Goal: Task Accomplishment & Management: Manage account settings

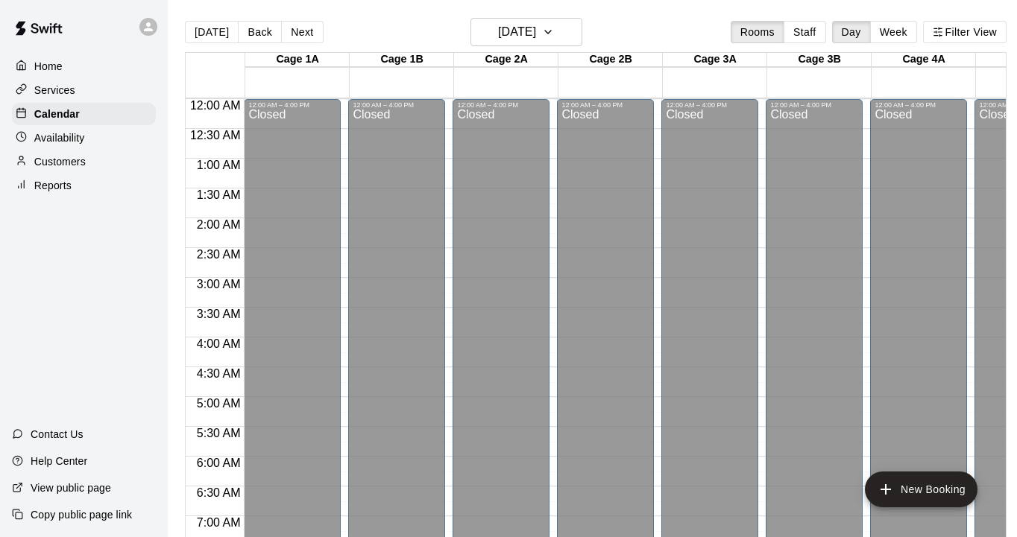
scroll to position [932, 0]
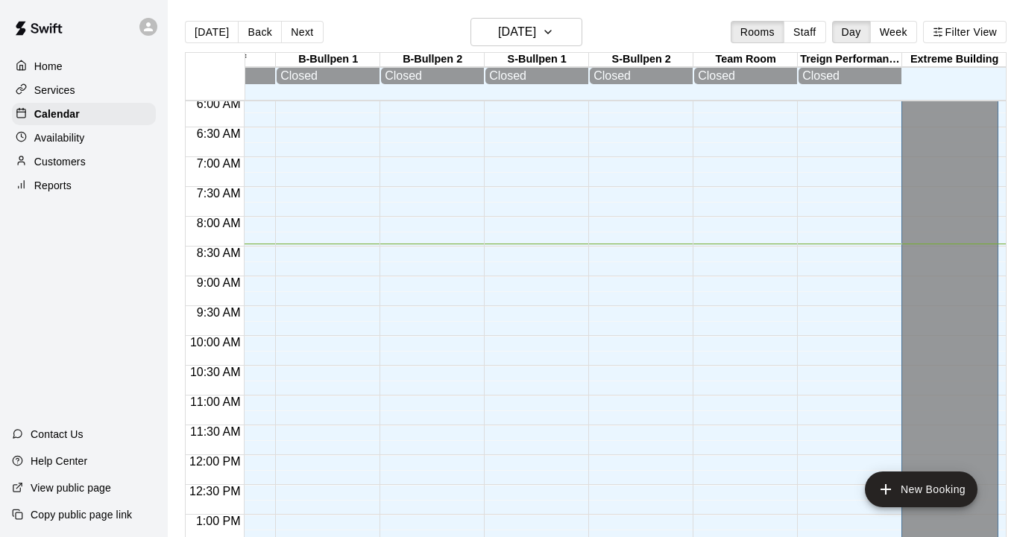
scroll to position [0, 1743]
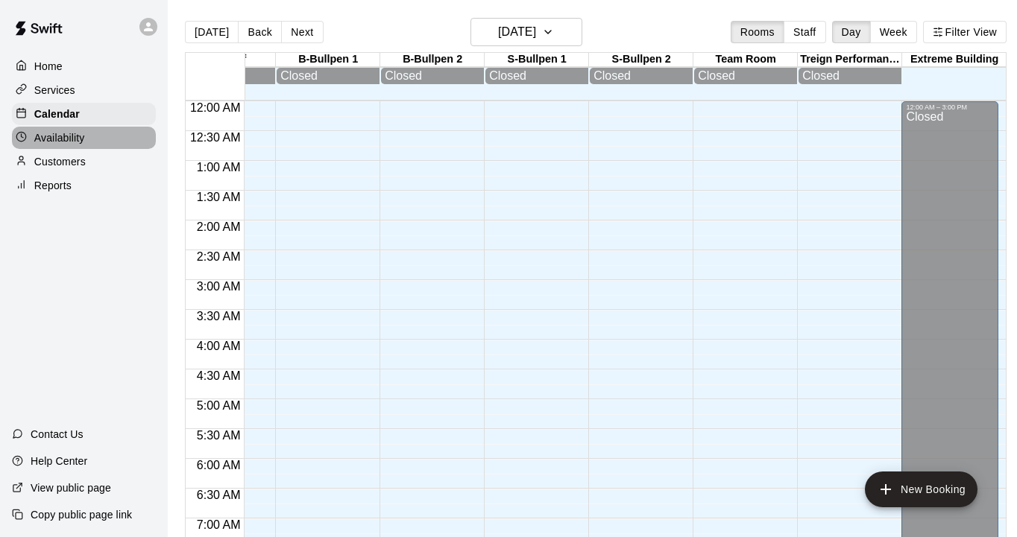
click at [50, 140] on p "Availability" at bounding box center [59, 137] width 51 height 15
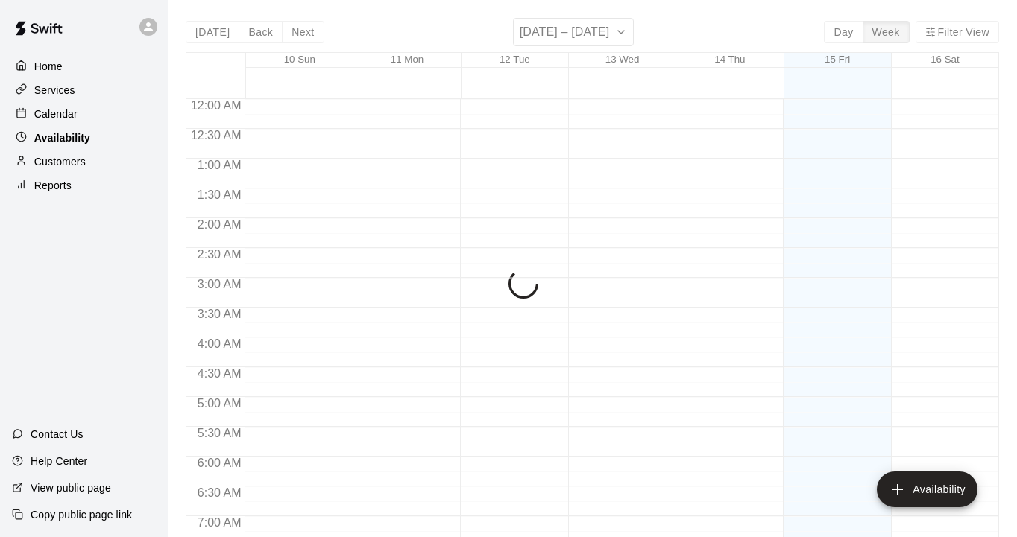
scroll to position [515, 0]
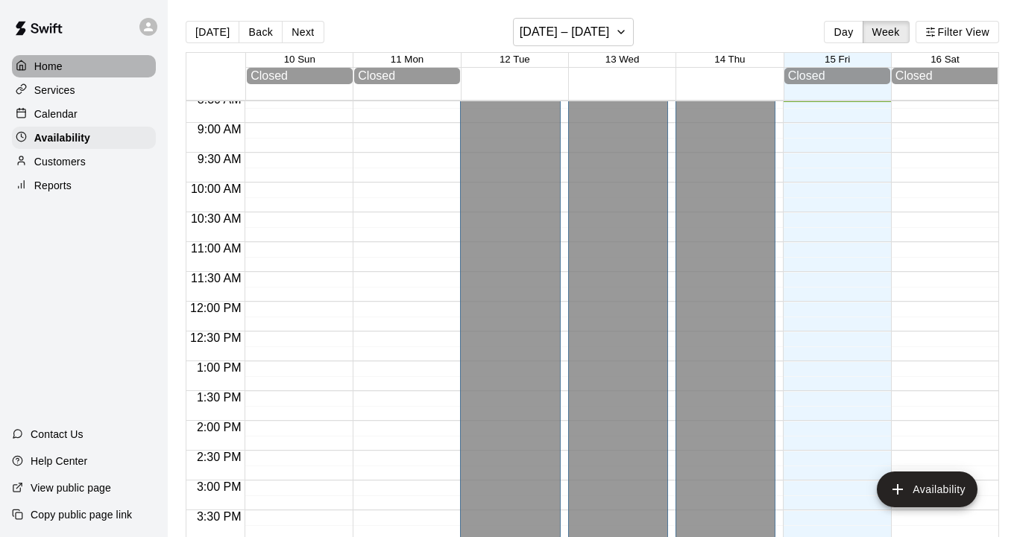
click at [61, 68] on p "Home" at bounding box center [48, 66] width 28 height 15
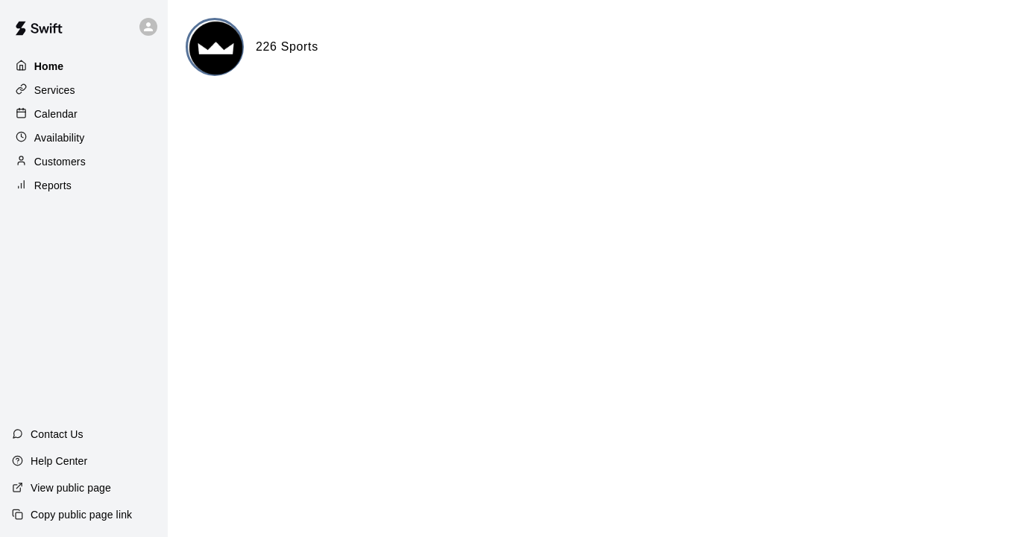
click at [72, 62] on div "Home" at bounding box center [84, 66] width 144 height 22
click at [66, 94] on p "Services" at bounding box center [54, 90] width 41 height 15
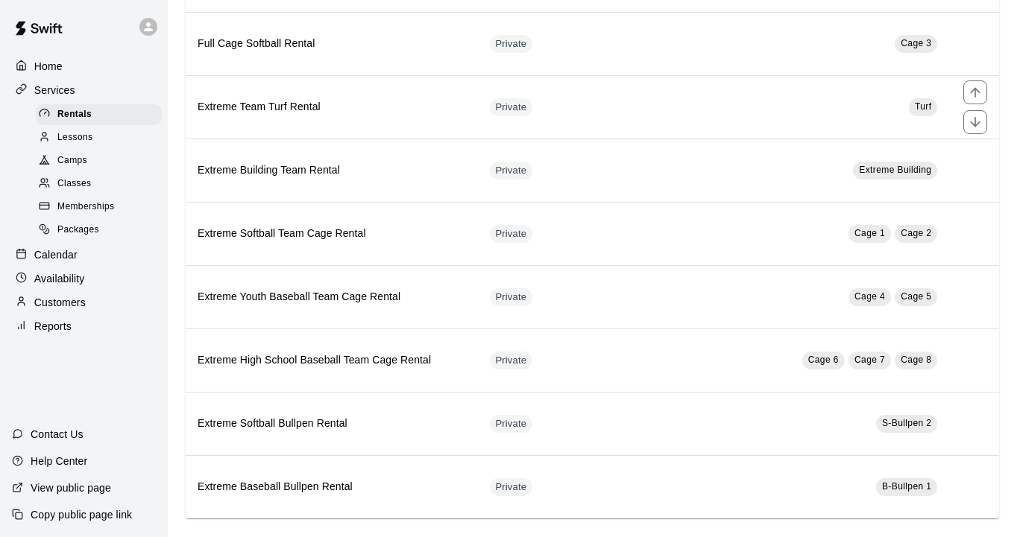
scroll to position [585, 0]
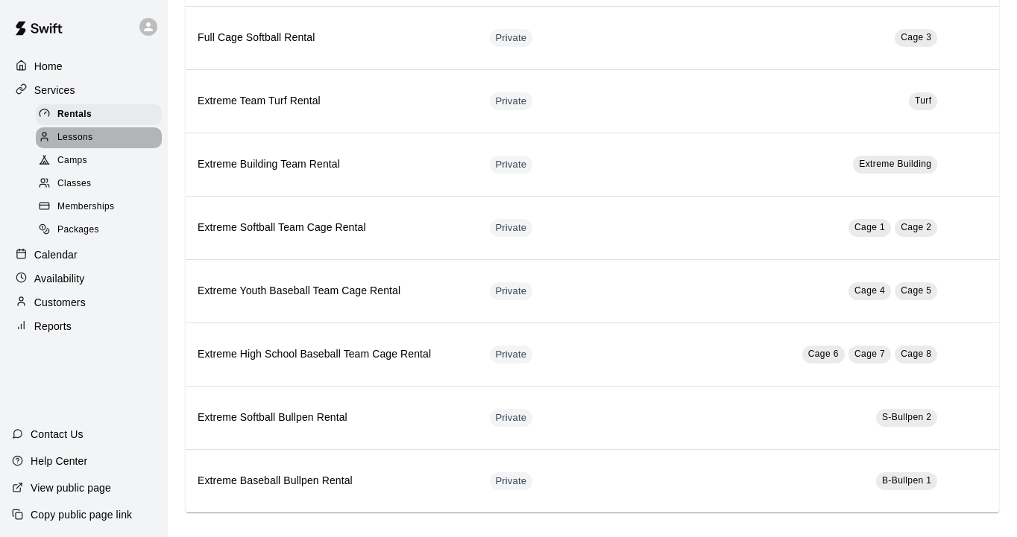
click at [79, 133] on span "Lessons" at bounding box center [75, 137] width 36 height 15
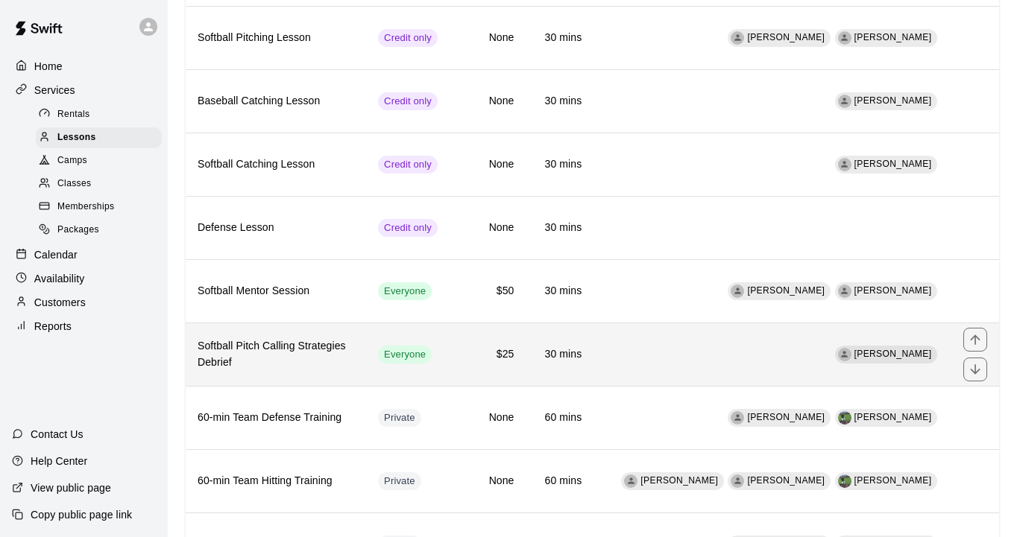
scroll to position [355, 0]
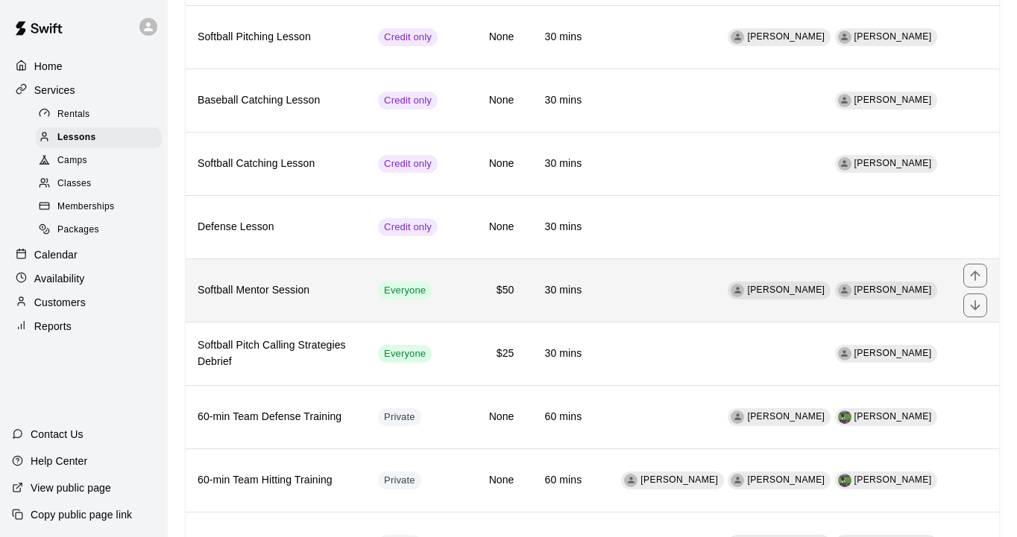
click at [354, 295] on h6 "Softball Mentor Session" at bounding box center [276, 291] width 157 height 16
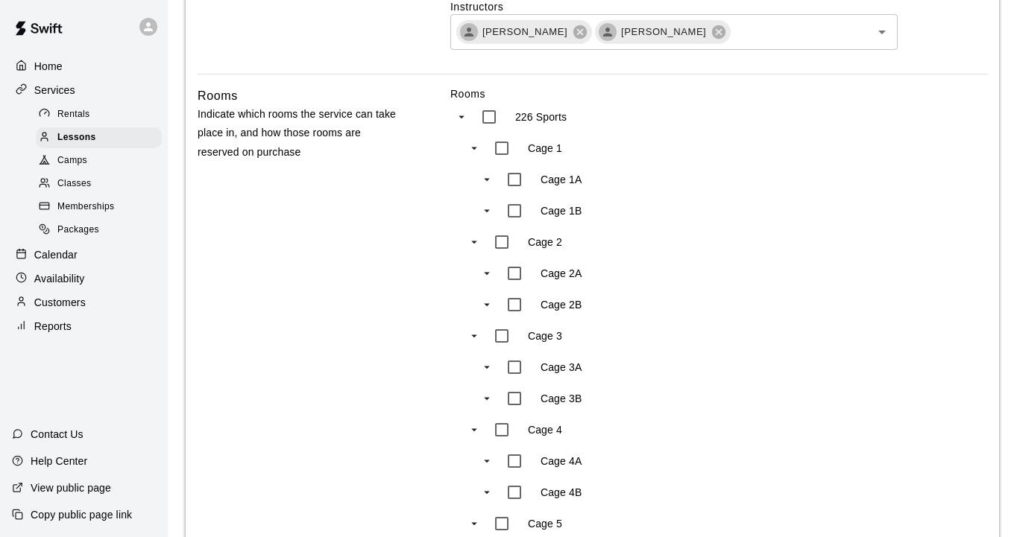
scroll to position [1528, 0]
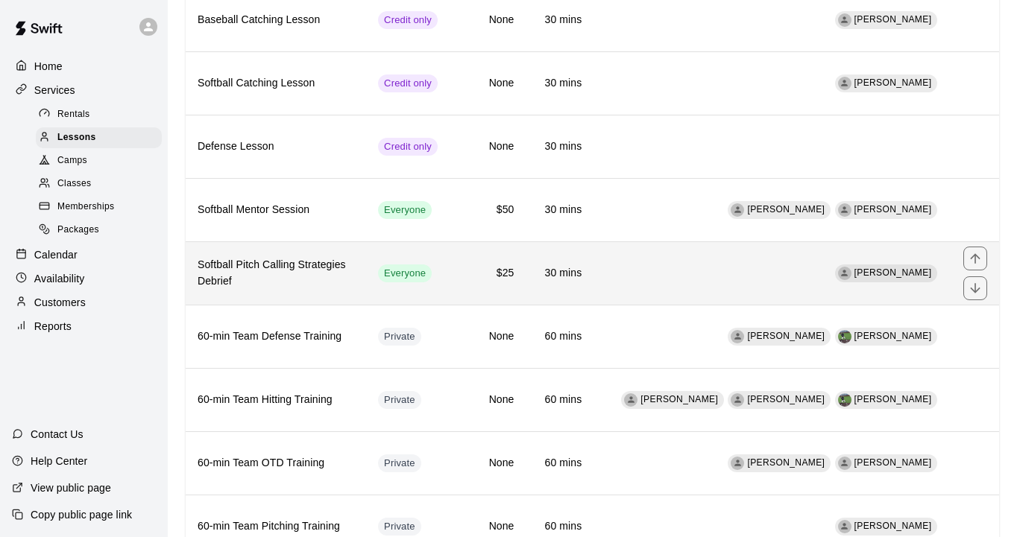
scroll to position [425, 0]
